Goal: Information Seeking & Learning: Learn about a topic

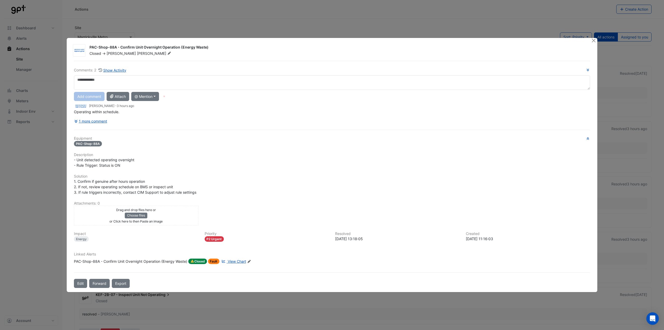
click at [237, 261] on span "View Chart" at bounding box center [237, 261] width 18 height 4
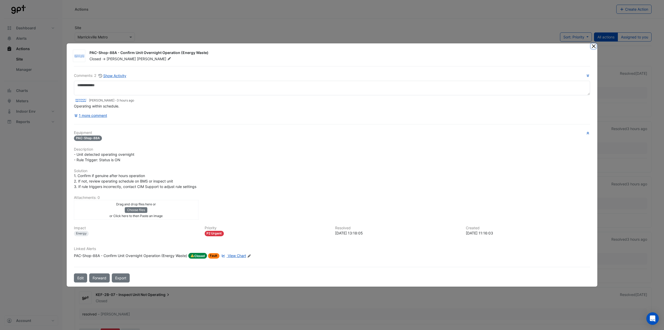
click at [594, 46] on button "Close" at bounding box center [593, 45] width 5 height 5
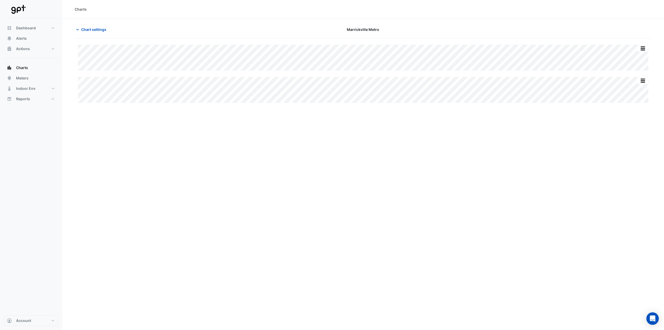
type input "**********"
click at [96, 27] on span "Chart settings" at bounding box center [93, 29] width 25 height 5
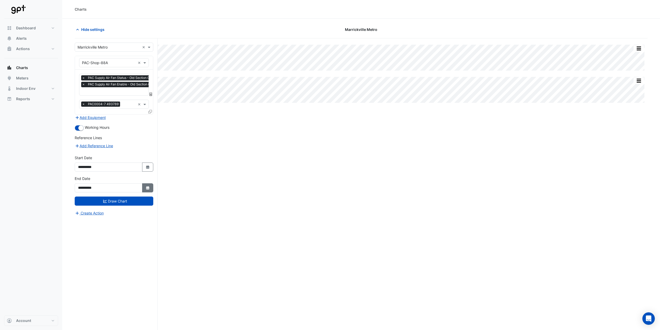
click at [147, 192] on button "Select Date" at bounding box center [147, 187] width 11 height 9
click at [134, 119] on span "Next month" at bounding box center [133, 118] width 4 height 4
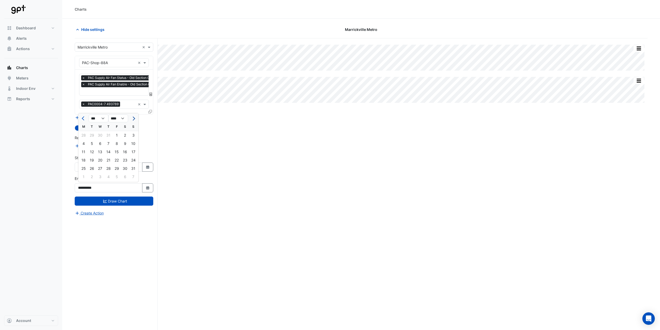
click at [134, 119] on span "Next month" at bounding box center [133, 118] width 4 height 4
select select "**"
click at [110, 135] on div "2" at bounding box center [108, 135] width 8 height 8
type input "**********"
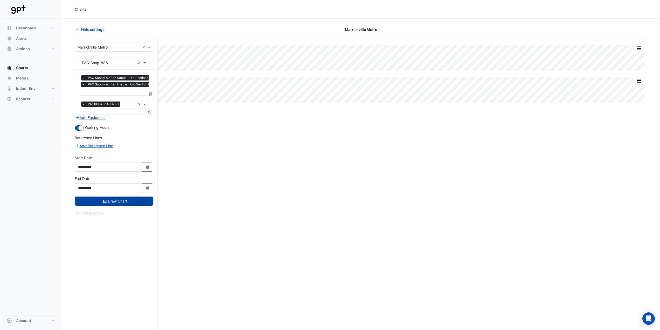
click at [129, 198] on button "Draw Chart" at bounding box center [114, 200] width 79 height 9
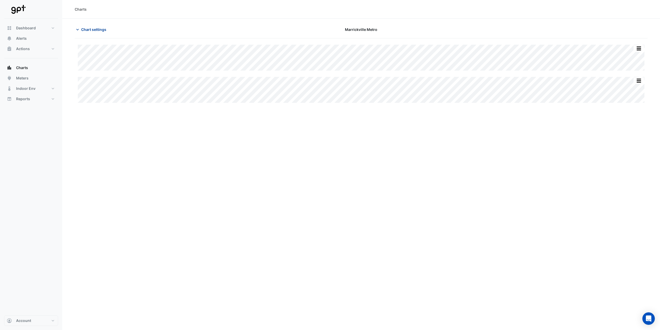
click at [89, 29] on span "Chart settings" at bounding box center [93, 29] width 25 height 5
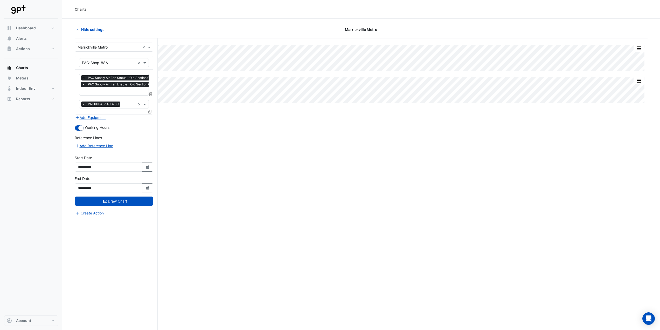
click at [212, 173] on div "Split All Split None Print Save as JPEG Save as PNG Pivot Data Table Export CSV…" at bounding box center [361, 193] width 573 height 311
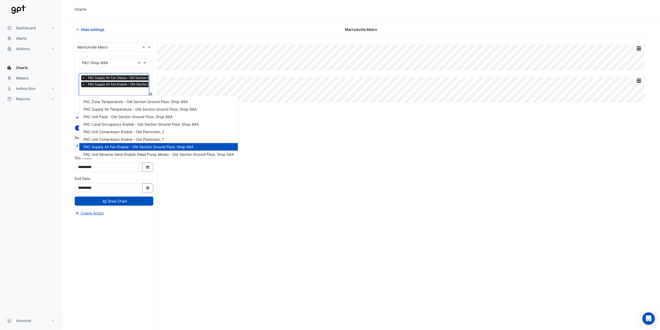
scroll to position [0, 3]
click at [106, 93] on input "text" at bounding box center [131, 91] width 104 height 5
click at [111, 107] on span "PAC Supply Air Temperature - Old Section Ground Floor, Shop 88A" at bounding box center [140, 109] width 113 height 4
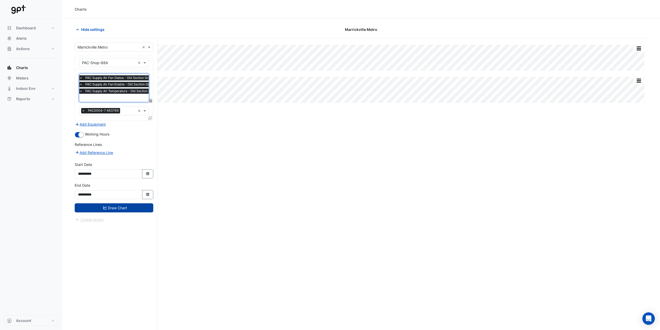
click at [128, 206] on button "Draw Chart" at bounding box center [114, 207] width 79 height 9
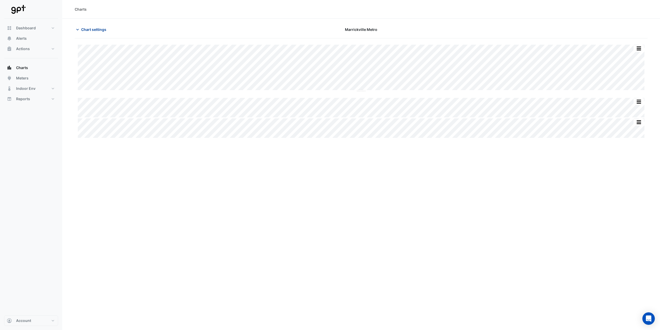
click at [98, 28] on span "Chart settings" at bounding box center [93, 29] width 25 height 5
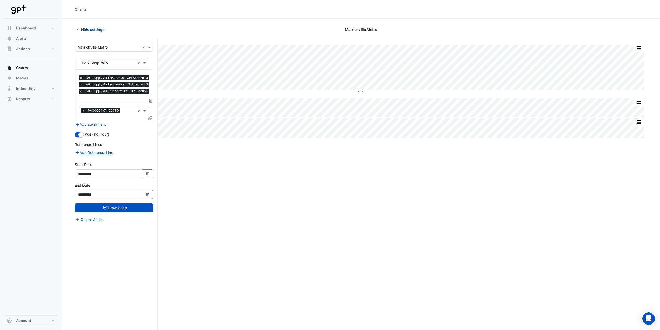
click at [83, 109] on span "×" at bounding box center [83, 110] width 5 height 5
click at [123, 205] on button "Draw Chart" at bounding box center [114, 207] width 79 height 9
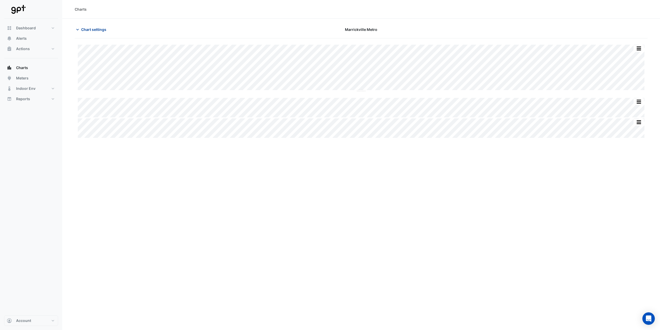
click at [90, 29] on span "Chart settings" at bounding box center [93, 29] width 25 height 5
